Goal: Book appointment/travel/reservation

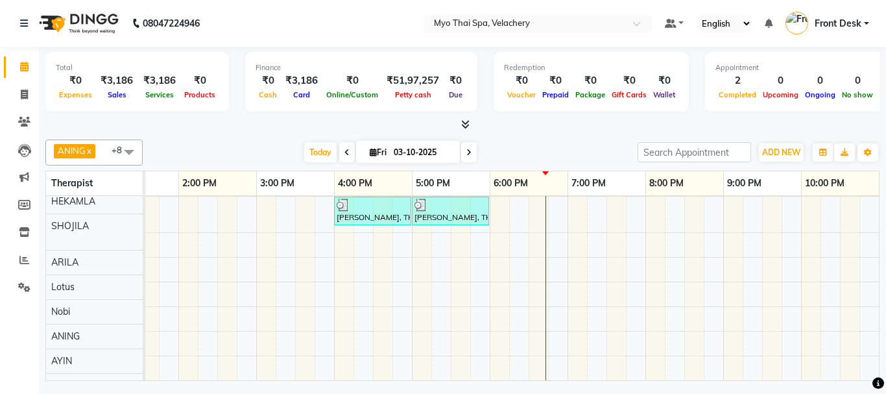
scroll to position [58, 0]
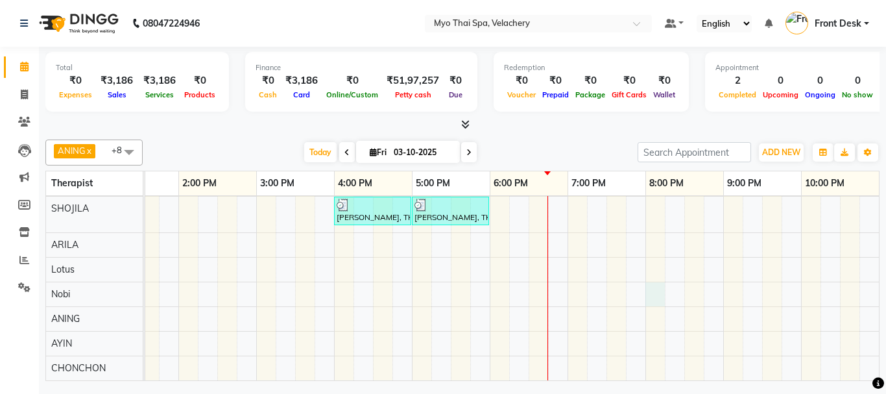
click at [659, 280] on div "[PERSON_NAME], TK01, 04:00 PM-05:00 PM, FOOT SPA 60 min [PERSON_NAME], TK01, 05…" at bounding box center [373, 263] width 1168 height 233
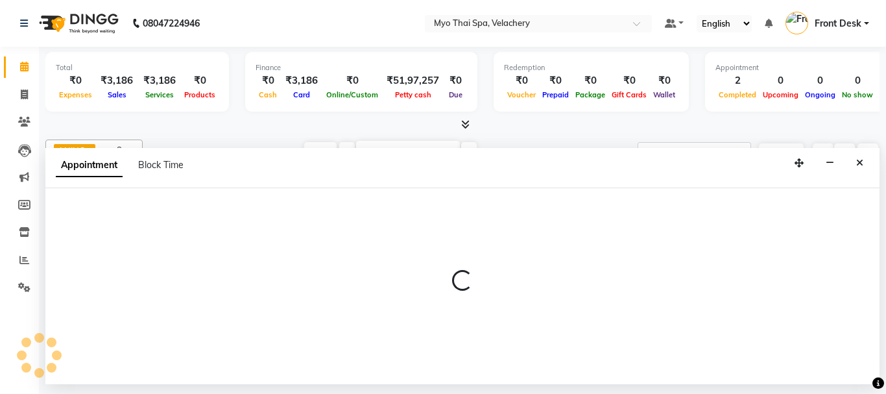
select select "76520"
select select "1200"
select select "tentative"
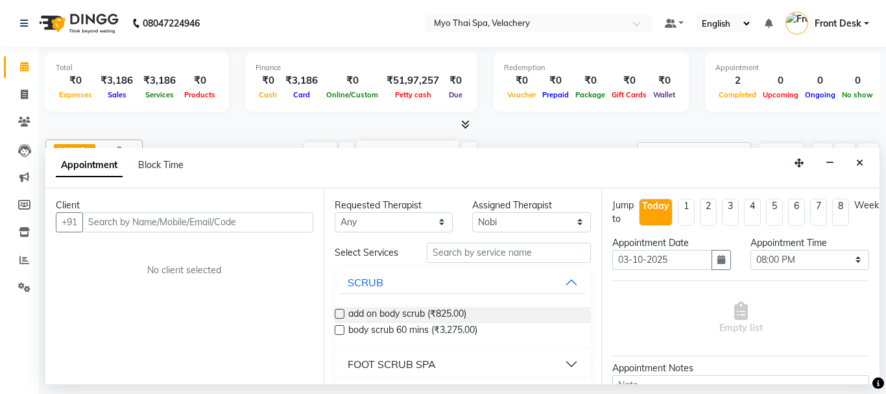
click at [112, 221] on input "text" at bounding box center [197, 222] width 231 height 20
click at [118, 221] on input "text" at bounding box center [197, 222] width 231 height 20
click at [110, 221] on input "text" at bounding box center [197, 222] width 231 height 20
type input "8130189368"
click at [284, 223] on span "Add Client" at bounding box center [286, 222] width 43 height 12
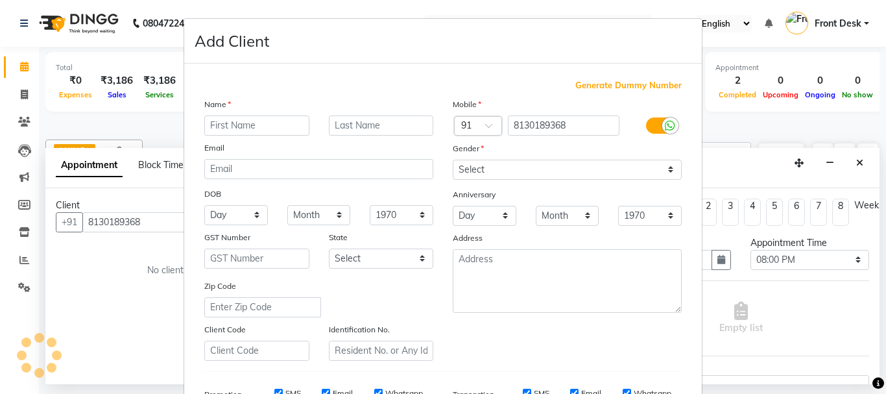
click at [228, 124] on input "text" at bounding box center [256, 126] width 105 height 20
type input "[PERSON_NAME]"
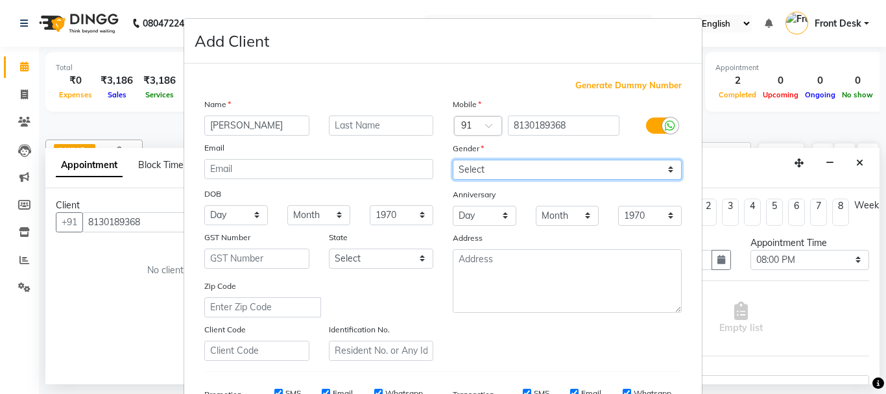
click at [494, 170] on select "Select [DEMOGRAPHIC_DATA] [DEMOGRAPHIC_DATA] Other Prefer Not To Say" at bounding box center [567, 170] width 229 height 20
select select "[DEMOGRAPHIC_DATA]"
click at [453, 160] on select "Select [DEMOGRAPHIC_DATA] [DEMOGRAPHIC_DATA] Other Prefer Not To Say" at bounding box center [567, 170] width 229 height 20
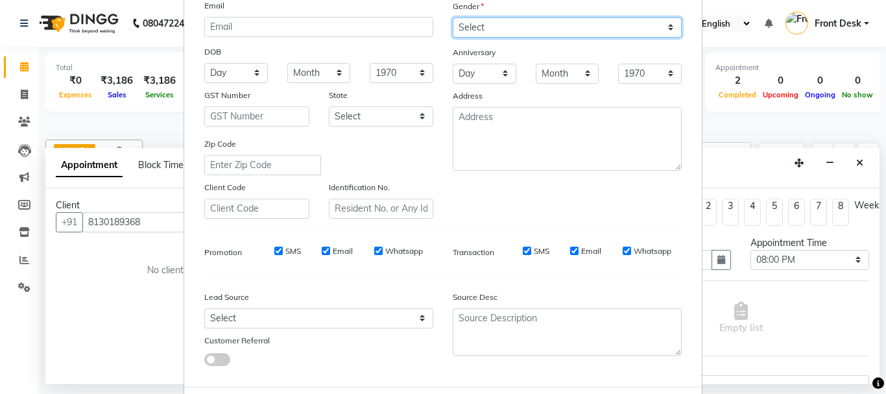
scroll to position [205, 0]
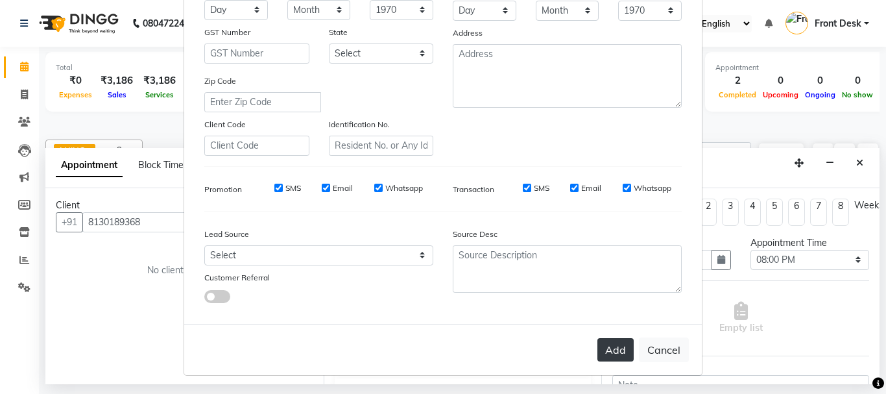
click at [611, 350] on button "Add" at bounding box center [616, 349] width 36 height 23
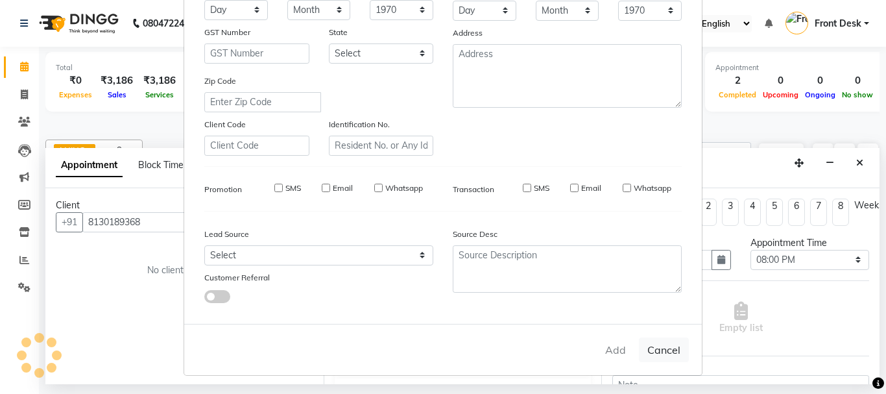
select select
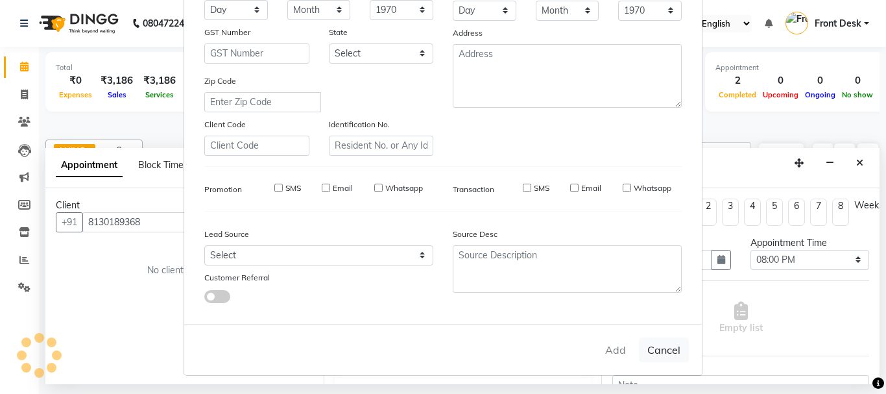
select select
checkbox input "false"
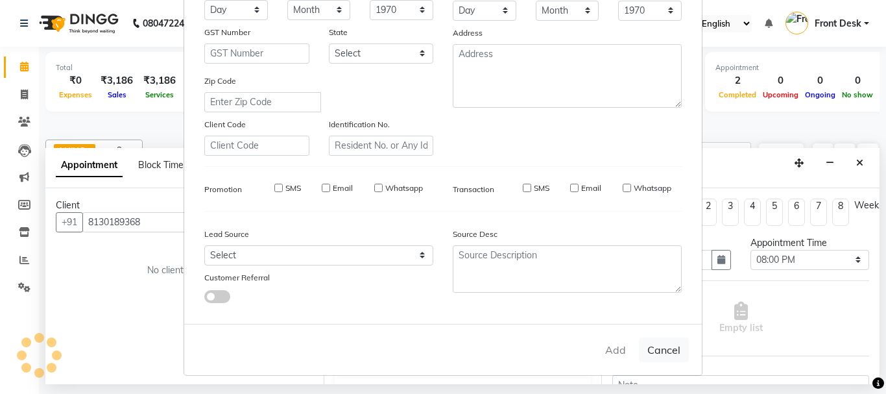
checkbox input "false"
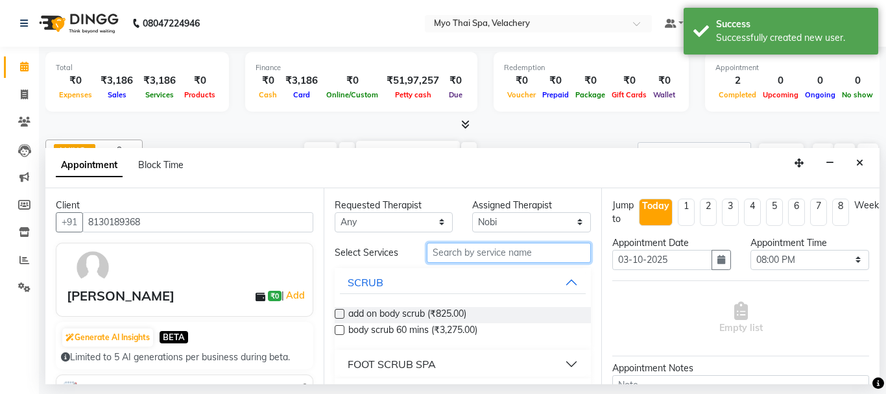
click at [448, 253] on input "text" at bounding box center [509, 253] width 165 height 20
type input "tress"
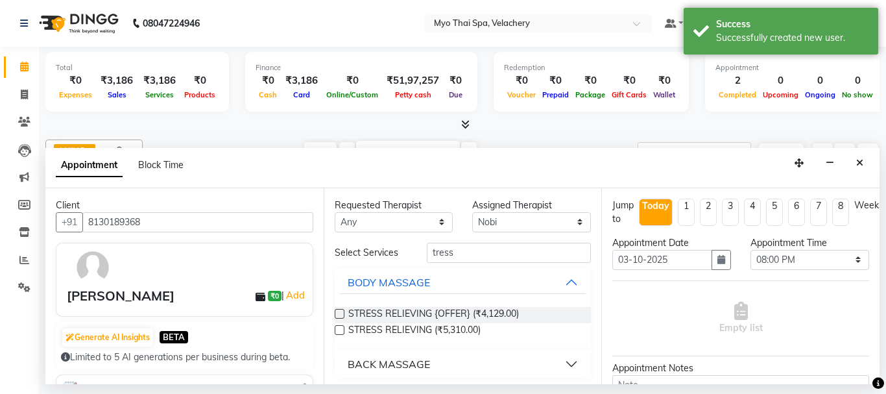
click at [339, 313] on label at bounding box center [340, 314] width 10 height 10
click at [339, 313] on input "checkbox" at bounding box center [339, 315] width 8 height 8
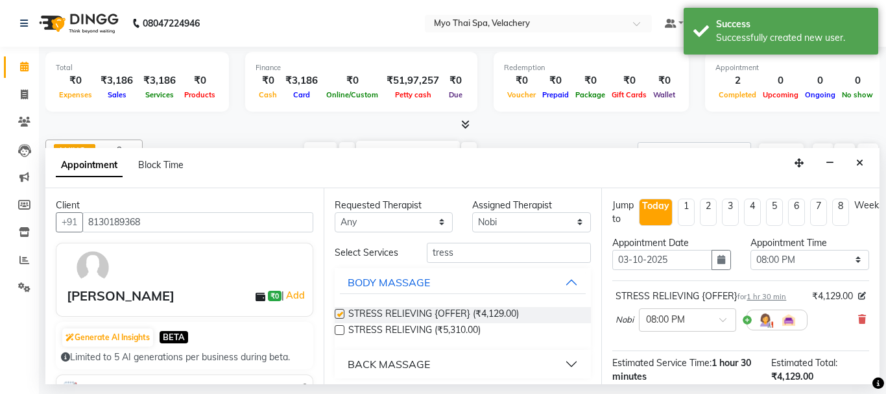
checkbox input "false"
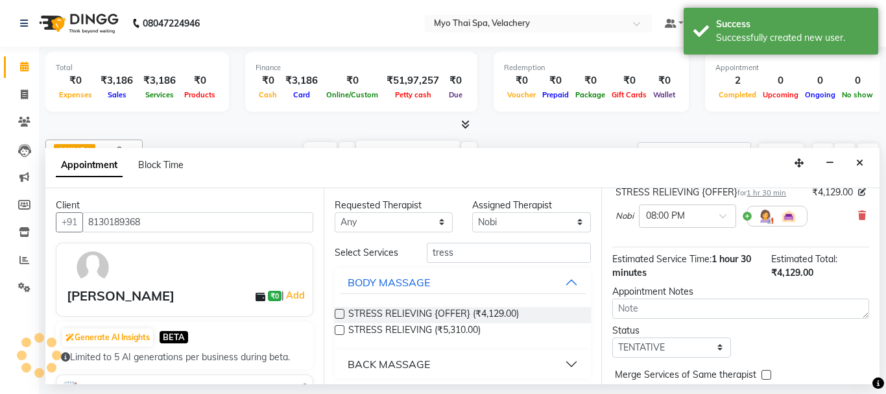
scroll to position [169, 0]
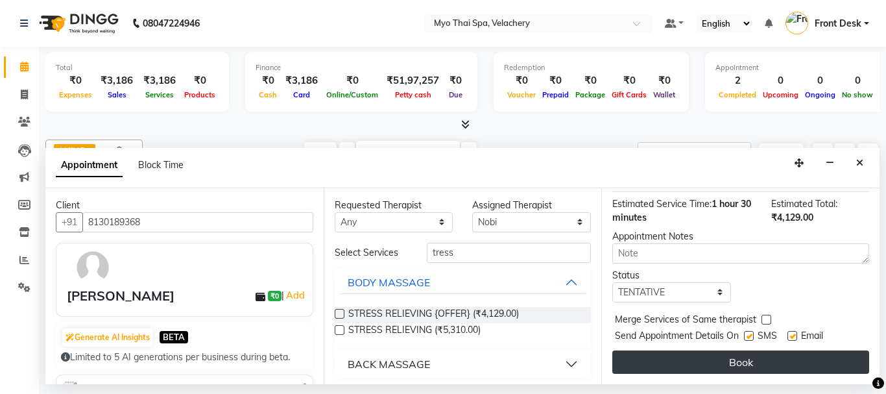
click at [725, 350] on button "Book" at bounding box center [741, 361] width 257 height 23
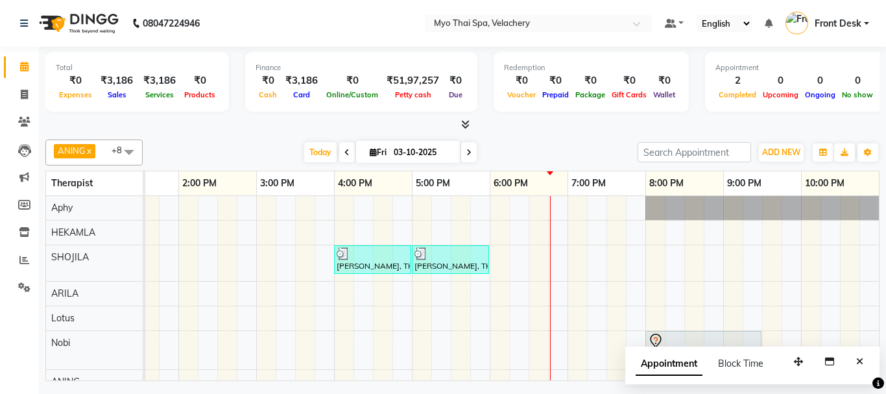
scroll to position [65, 0]
